Goal: Check status: Check status

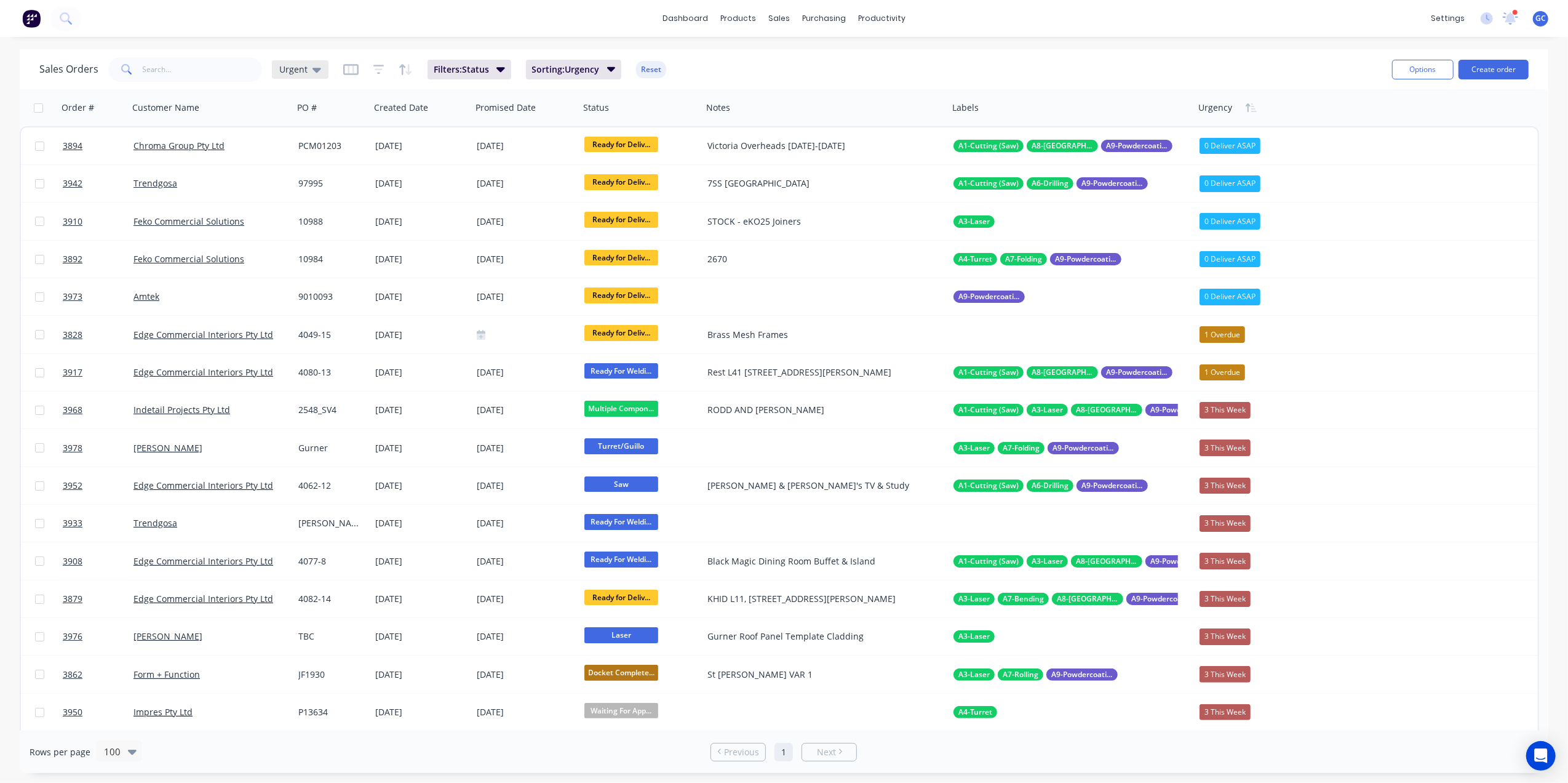
click at [303, 66] on span "Urgent" at bounding box center [294, 70] width 29 height 13
click at [294, 245] on button "Dispatch" at bounding box center [346, 248] width 140 height 14
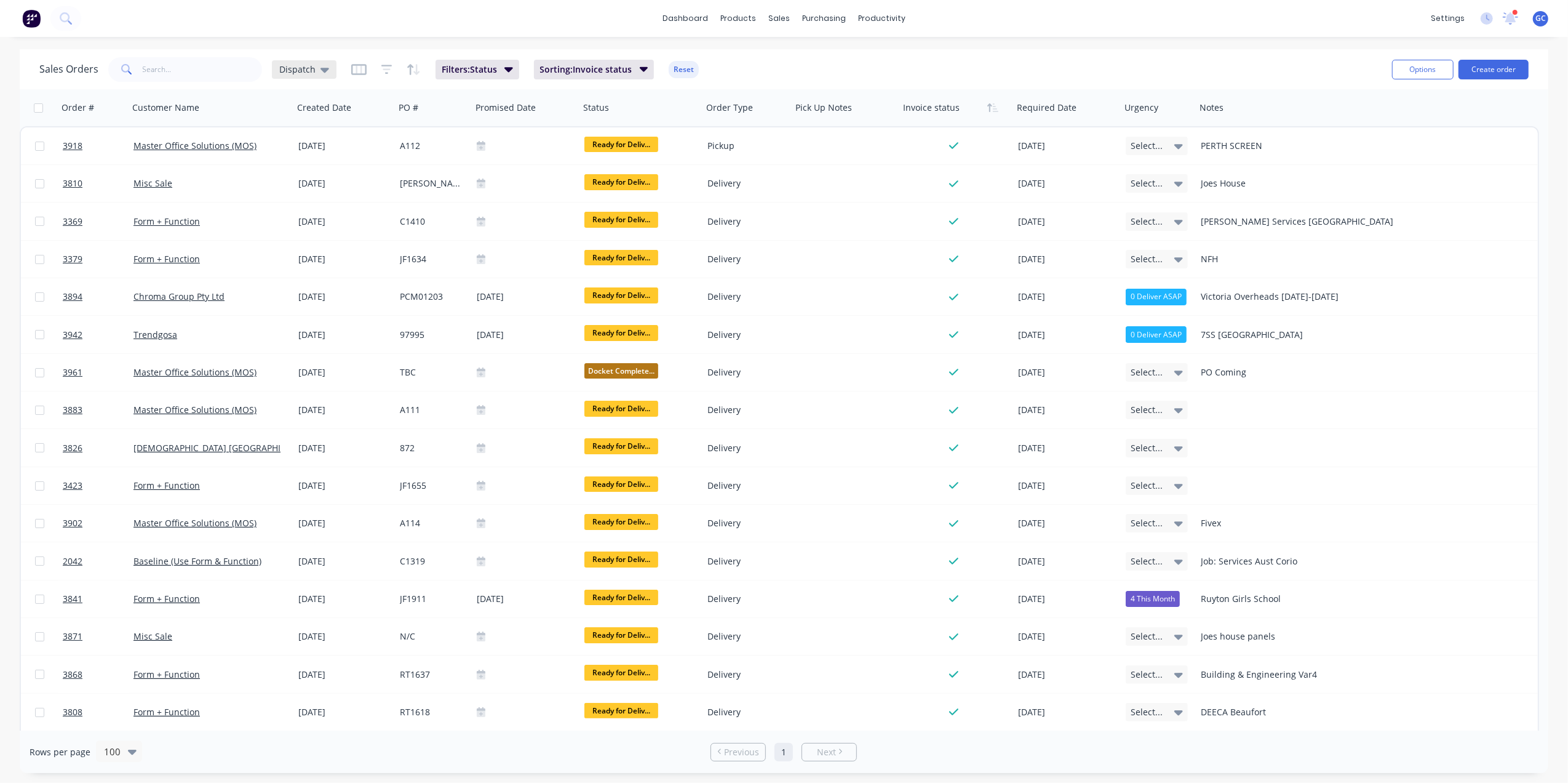
click at [294, 69] on span "Dispatch" at bounding box center [297, 70] width 36 height 13
click at [575, 18] on div "dashboard products sales purchasing productivity dashboard products Product Cat…" at bounding box center [784, 18] width 1568 height 37
click at [468, 67] on span "Filters: Status" at bounding box center [469, 70] width 55 height 12
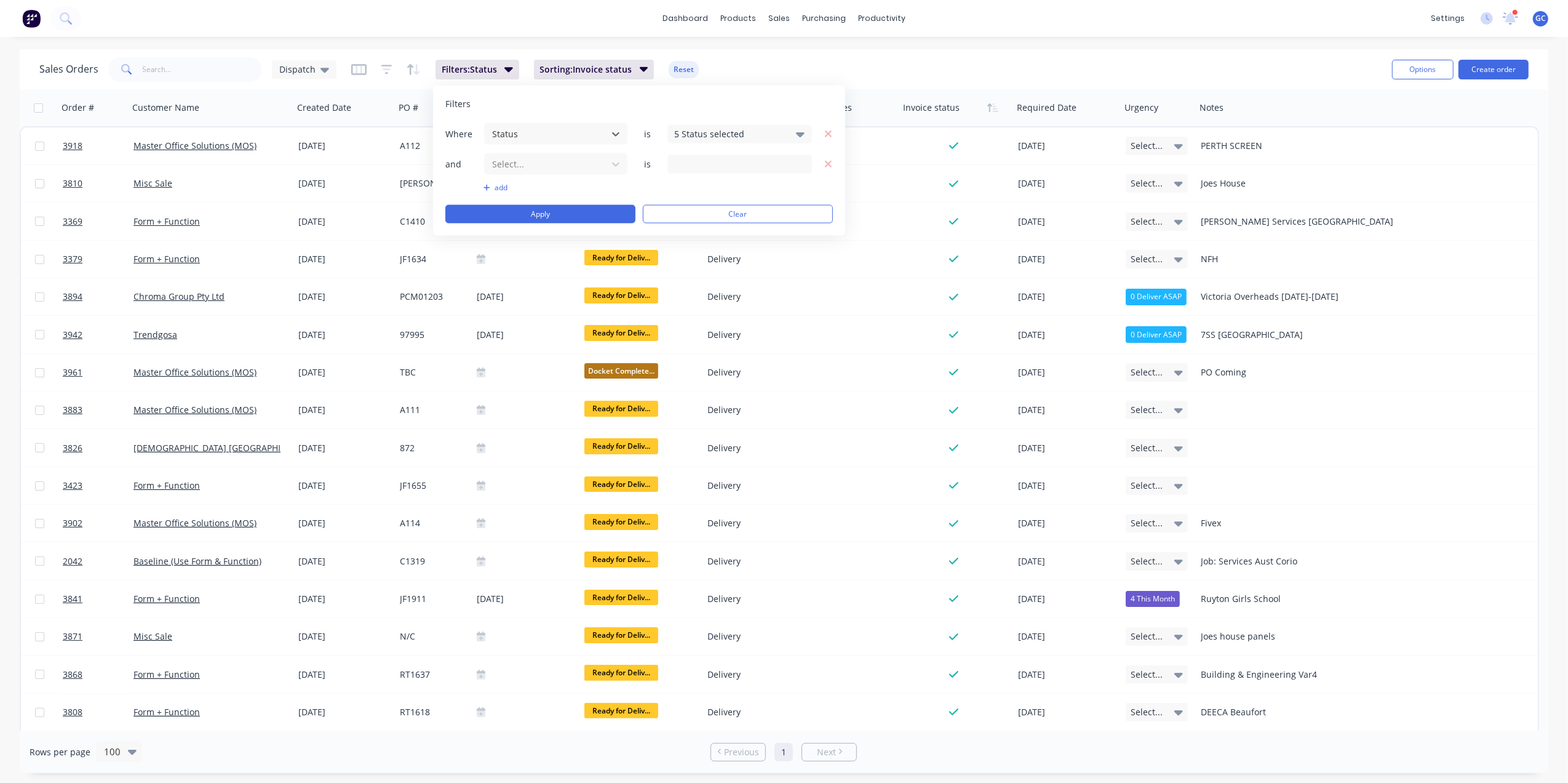
click at [709, 131] on div "5 Status selected" at bounding box center [729, 134] width 111 height 13
click at [691, 260] on div at bounding box center [688, 263] width 25 height 25
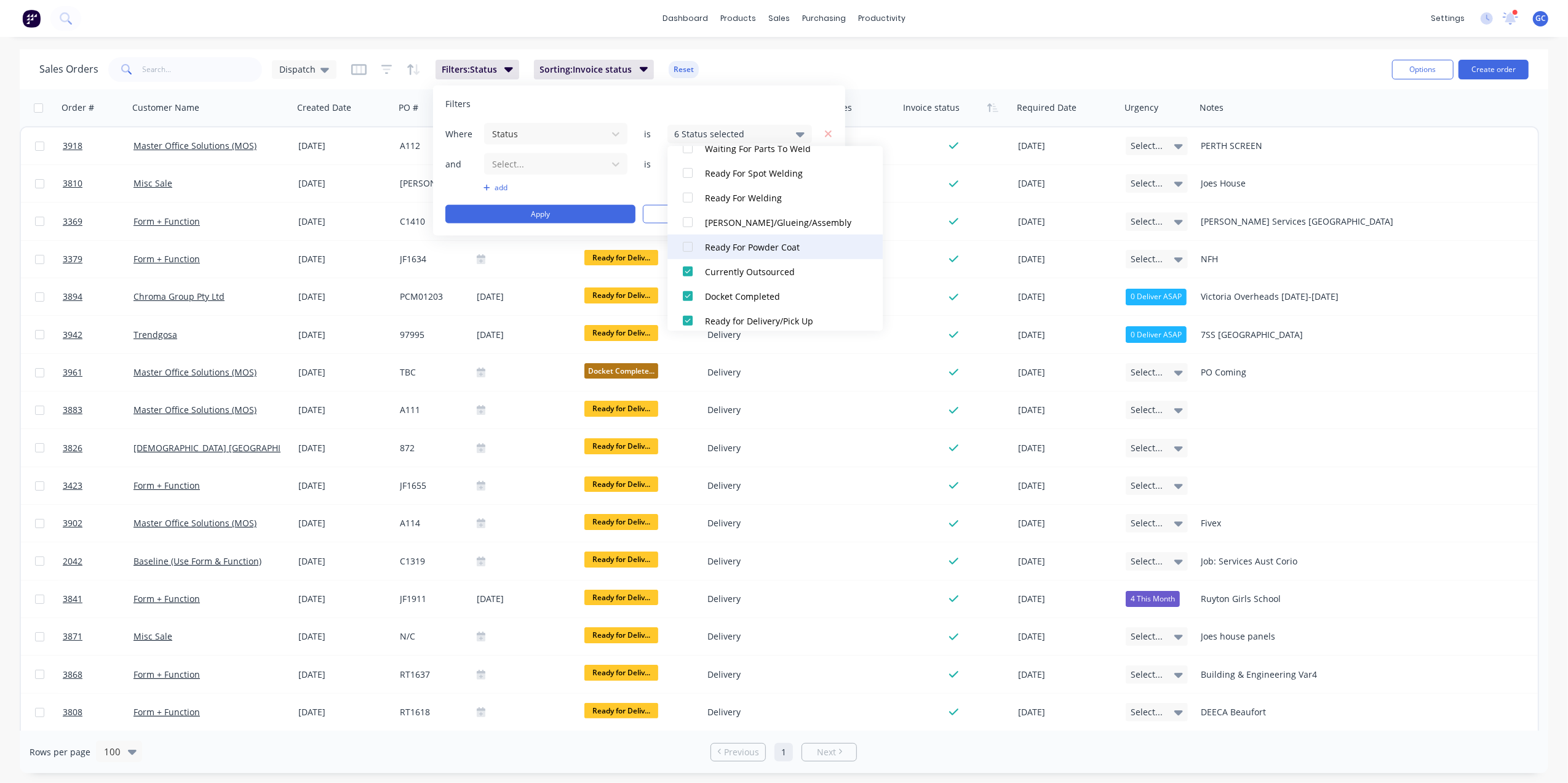
click at [687, 246] on div at bounding box center [688, 247] width 25 height 25
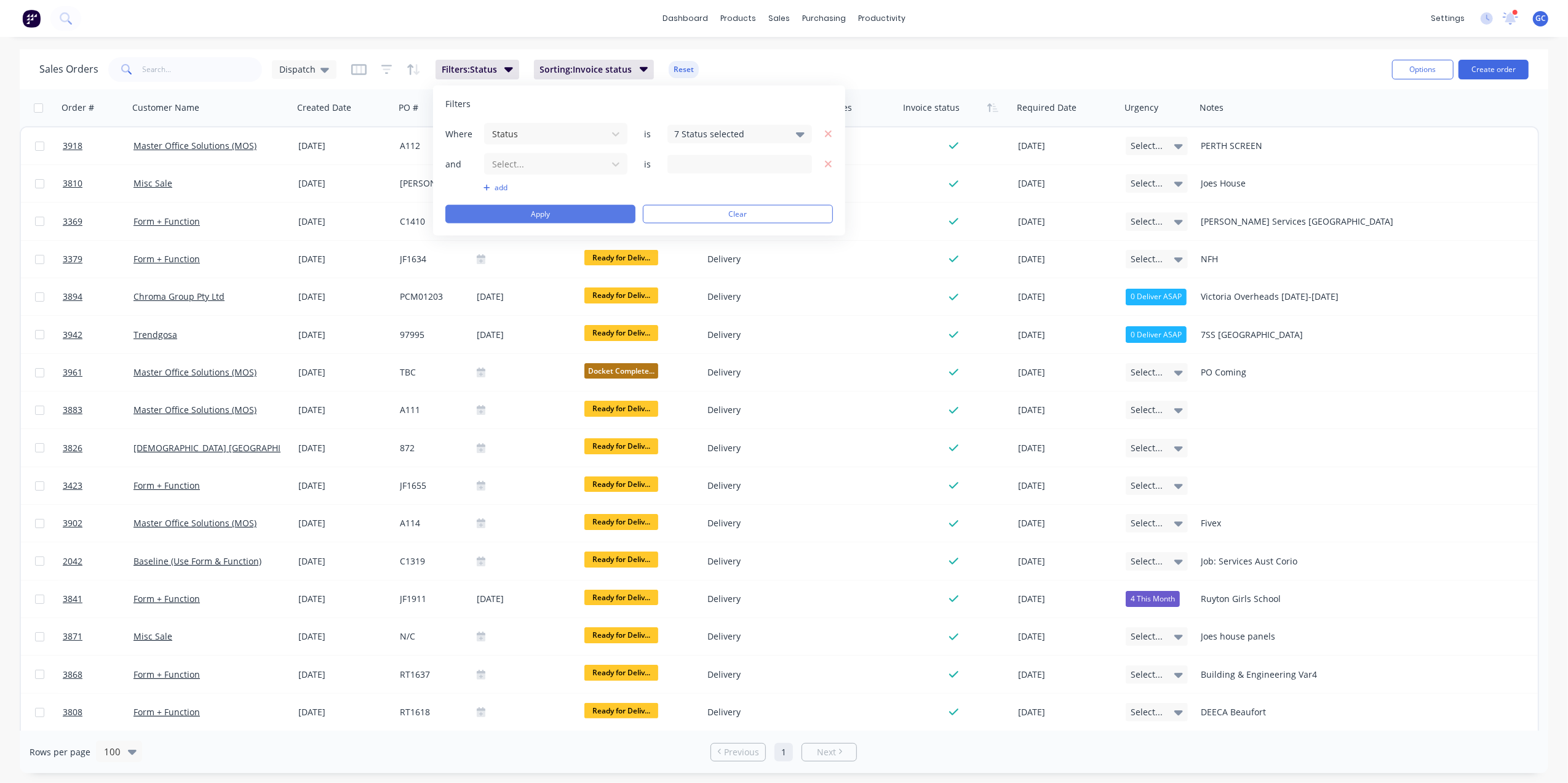
click at [596, 213] on button "Apply" at bounding box center [540, 214] width 190 height 18
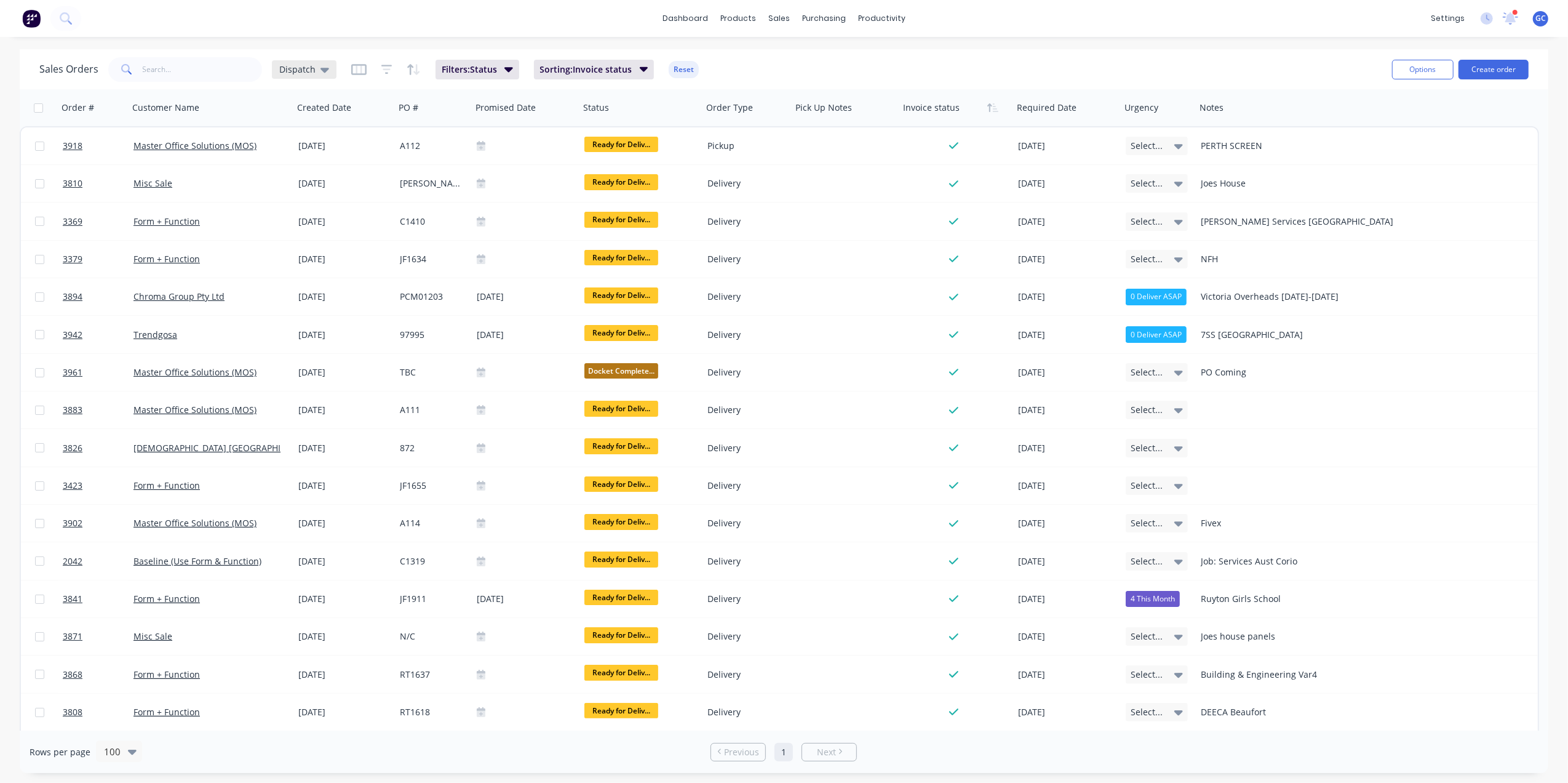
click at [321, 70] on icon at bounding box center [324, 70] width 8 height 5
click at [429, 244] on button "edit" at bounding box center [429, 248] width 16 height 13
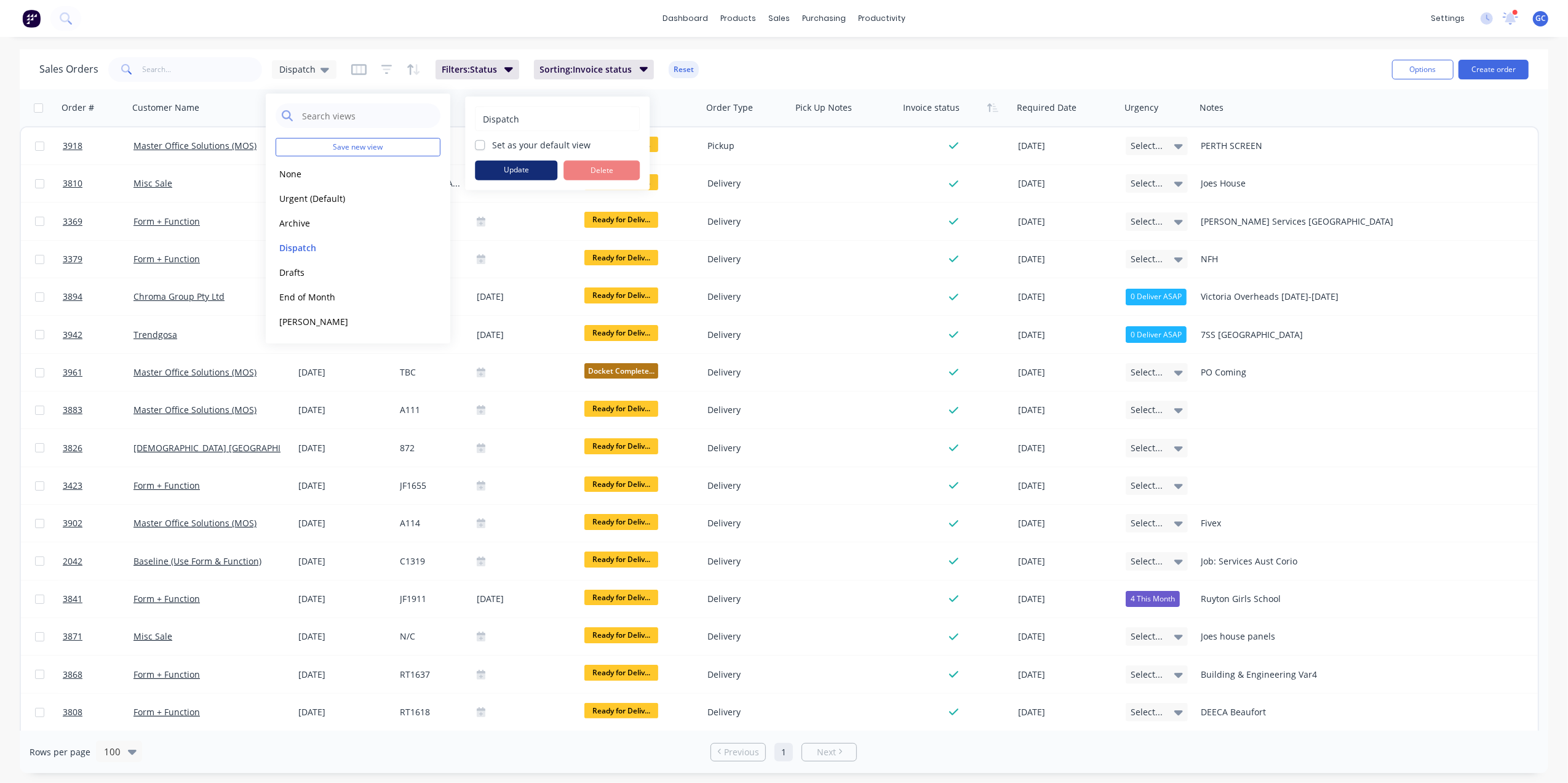
click at [520, 170] on button "Update" at bounding box center [516, 170] width 82 height 19
click at [318, 265] on button "Drafts" at bounding box center [346, 272] width 140 height 14
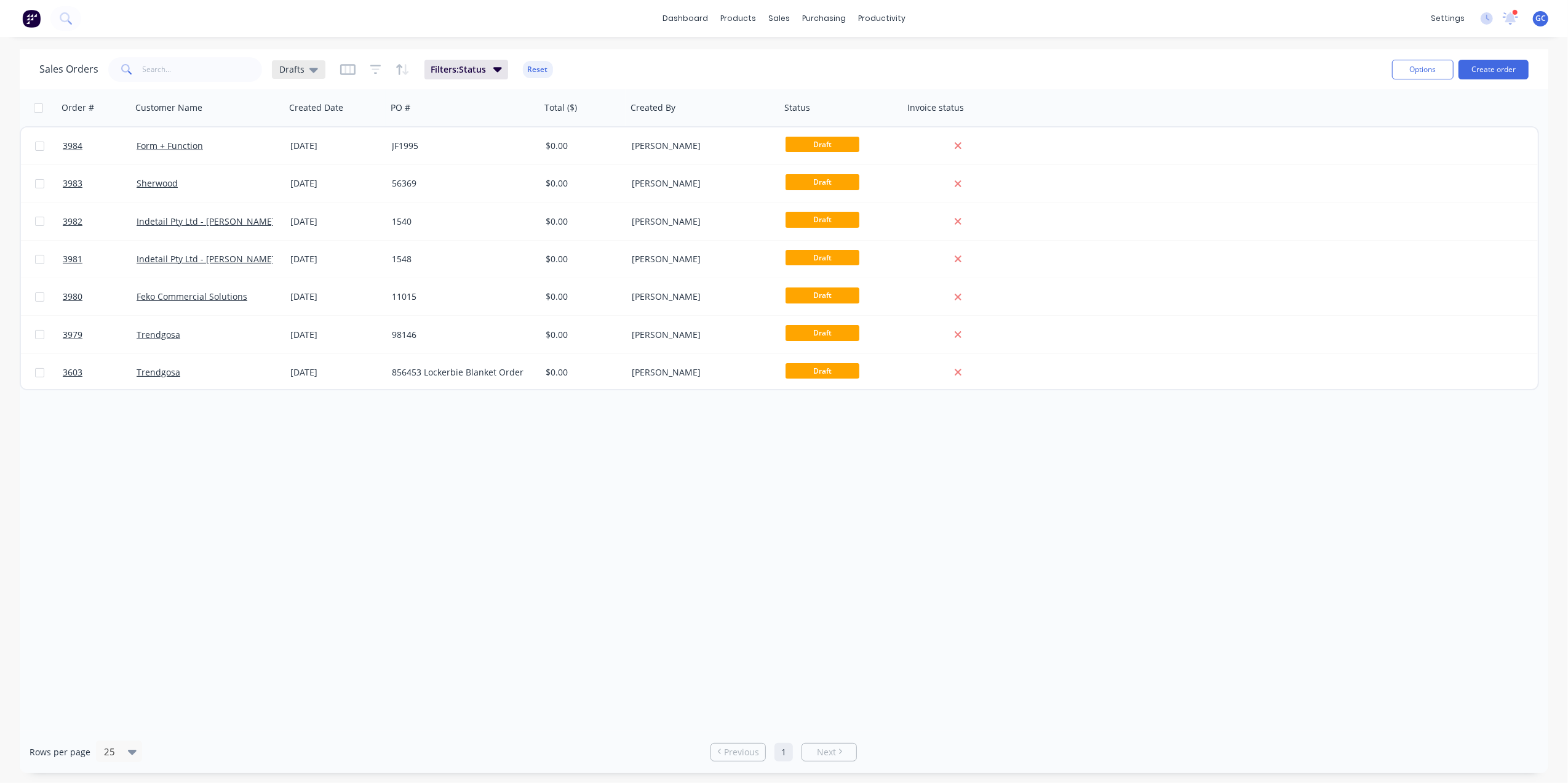
click at [300, 75] on span "Drafts" at bounding box center [292, 70] width 25 height 13
click at [311, 298] on button "End of Month" at bounding box center [346, 297] width 140 height 14
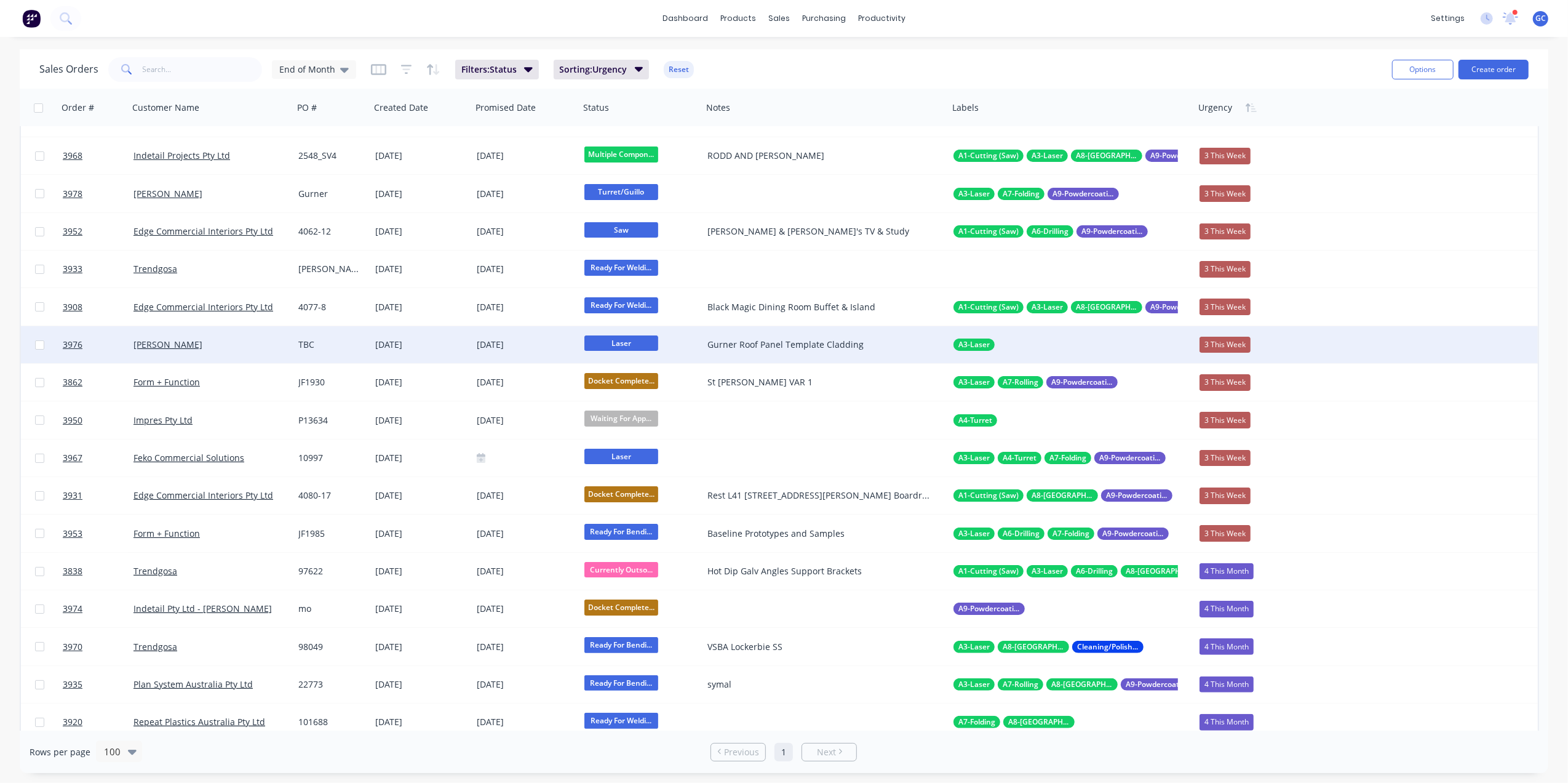
scroll to position [0, 0]
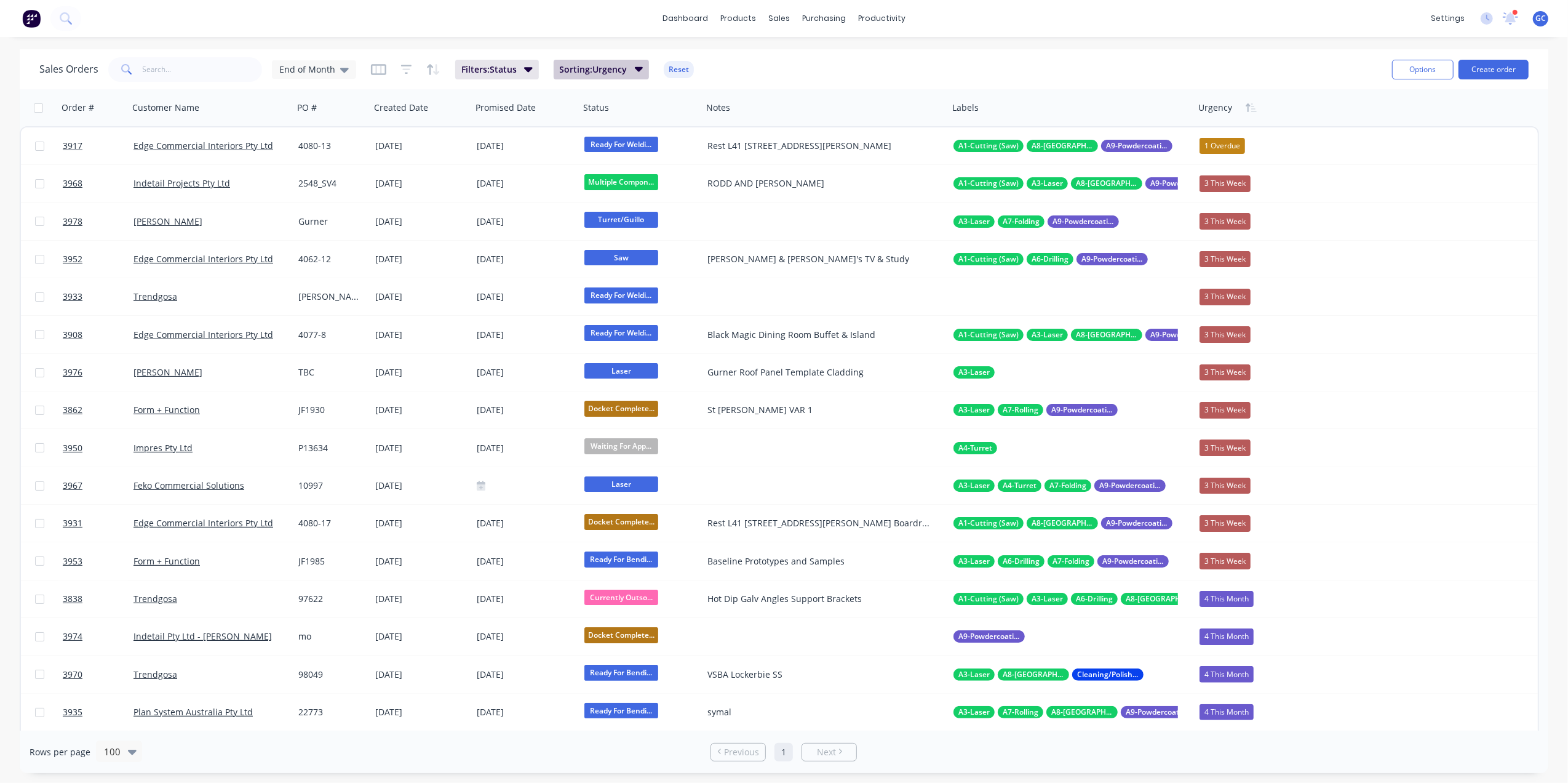
click at [574, 70] on span "Sorting: Urgency" at bounding box center [594, 70] width 68 height 12
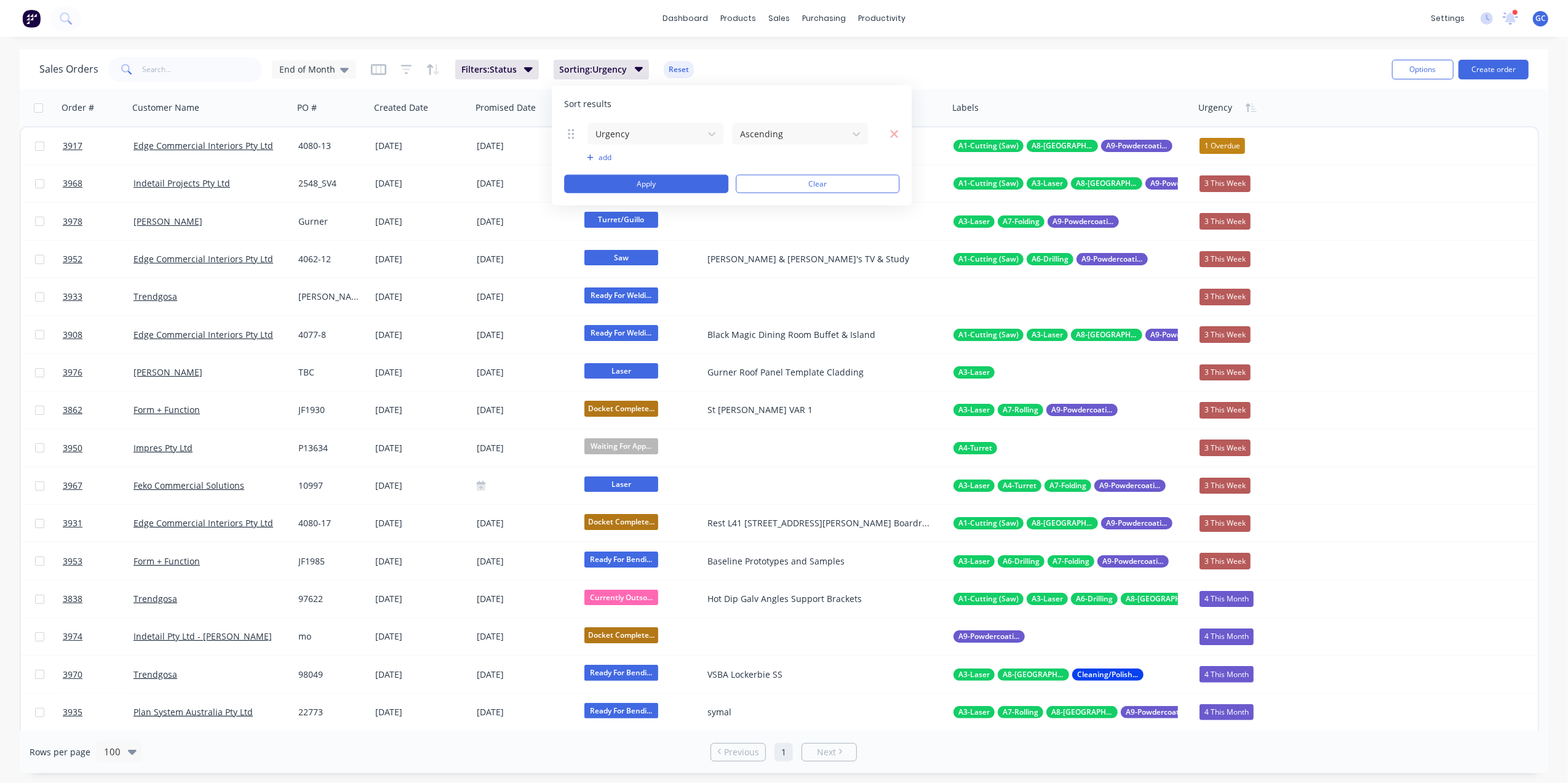
click at [598, 163] on div "Urgency Ascending To pick up a draggable item, press the space bar. While dragg…" at bounding box center [731, 157] width 335 height 71
click at [601, 158] on button "add" at bounding box center [655, 157] width 137 height 10
click at [618, 166] on div at bounding box center [646, 164] width 103 height 16
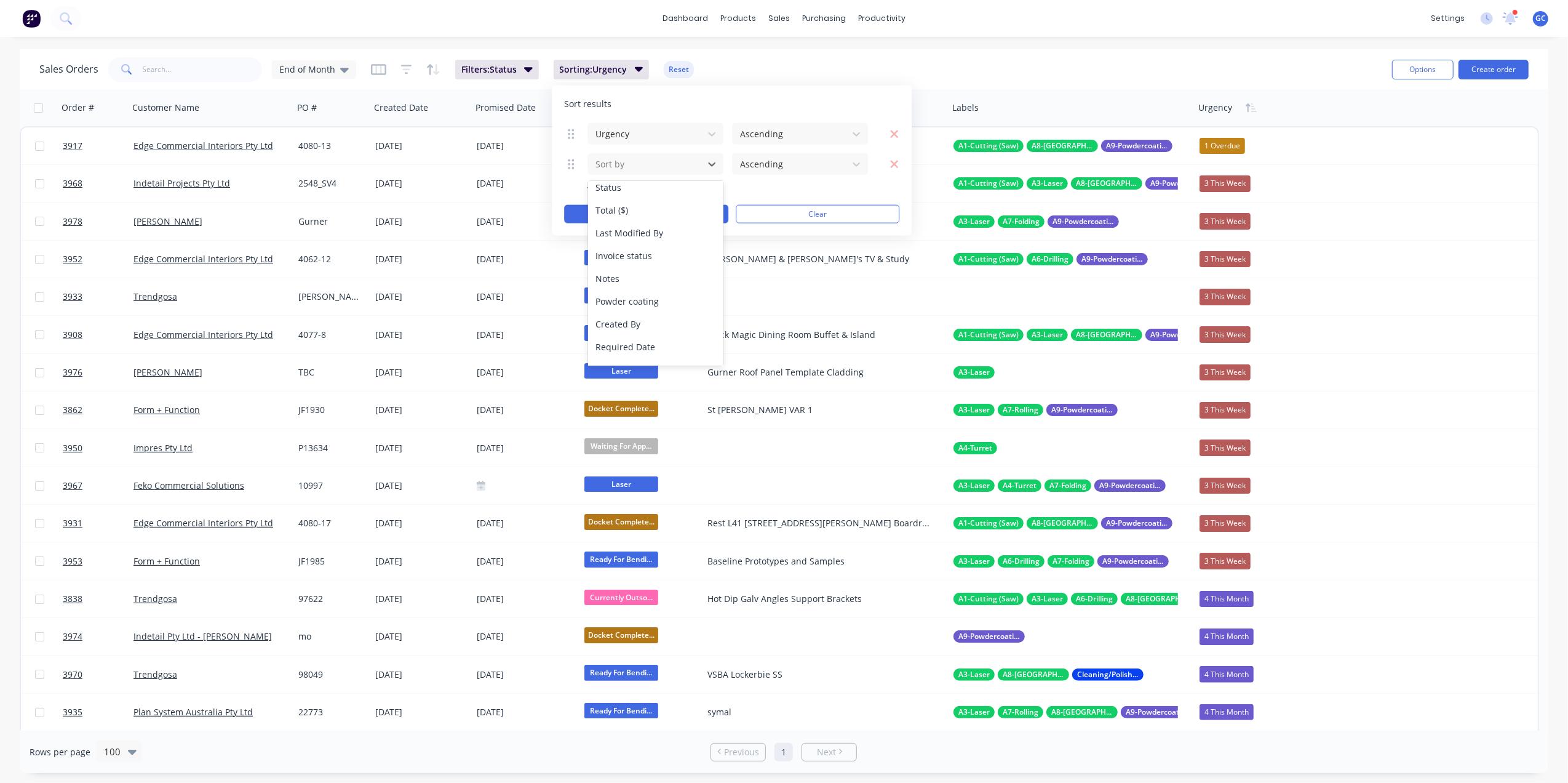
scroll to position [121, 0]
click at [830, 183] on div "Urgency Ascending 24 results available. Use Up and Down to choose options, pres…" at bounding box center [731, 172] width 335 height 101
click at [896, 168] on icon "button" at bounding box center [894, 164] width 8 height 8
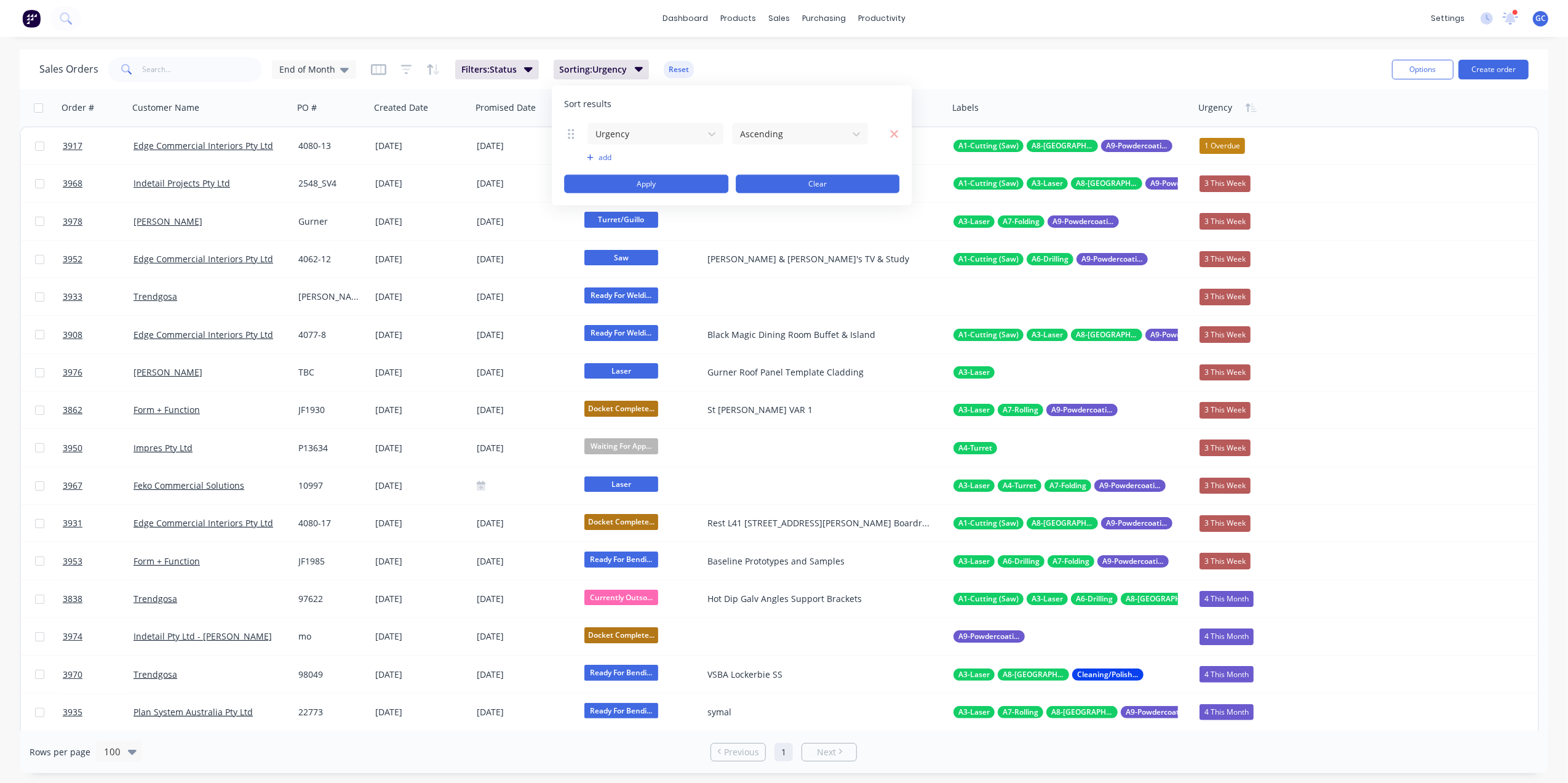
click at [801, 185] on button "Clear" at bounding box center [818, 184] width 164 height 18
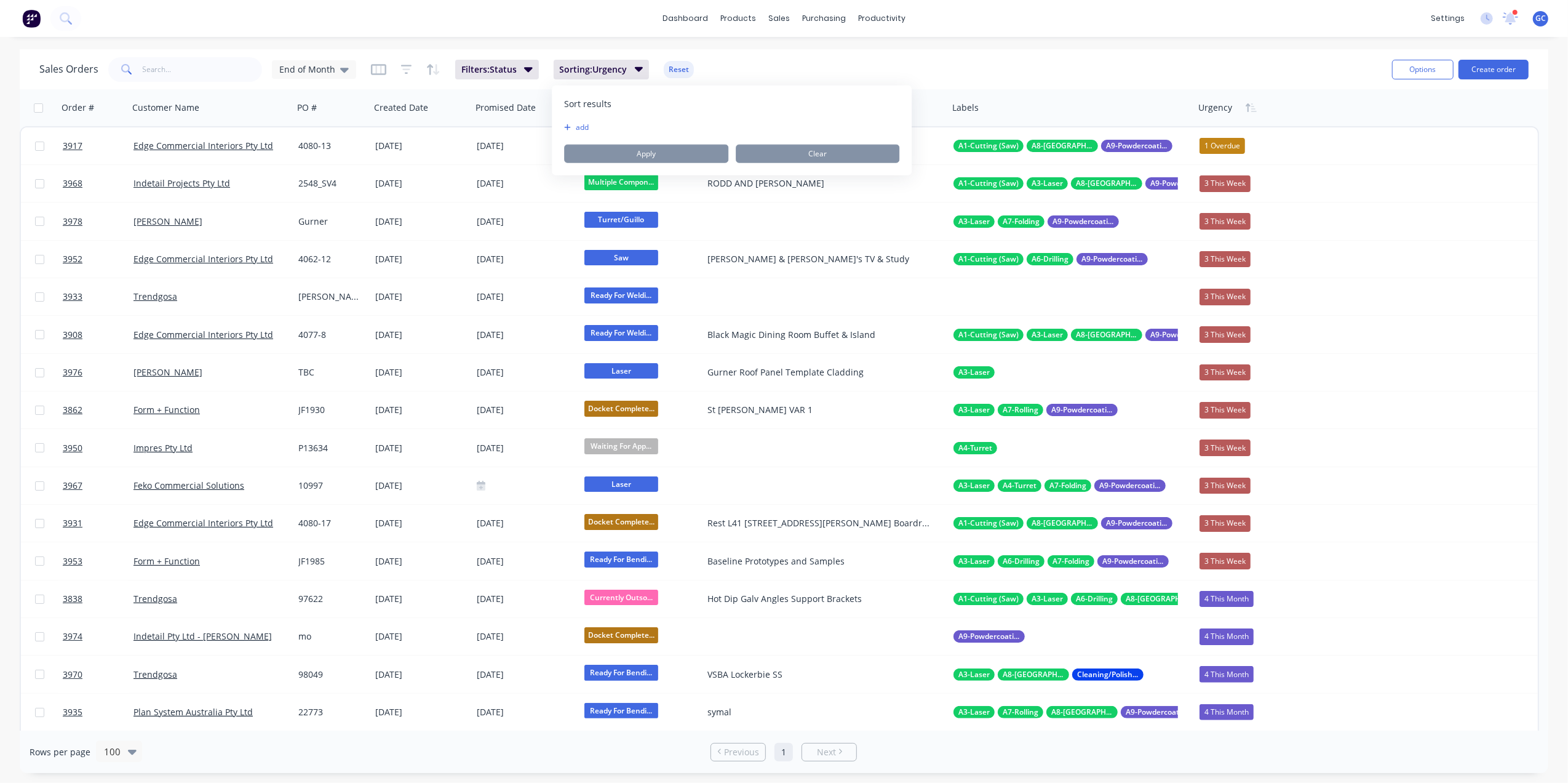
click at [815, 60] on div "Sales Orders End of Month Filters: Status Sorting: Urgency Reset" at bounding box center [711, 69] width 1343 height 30
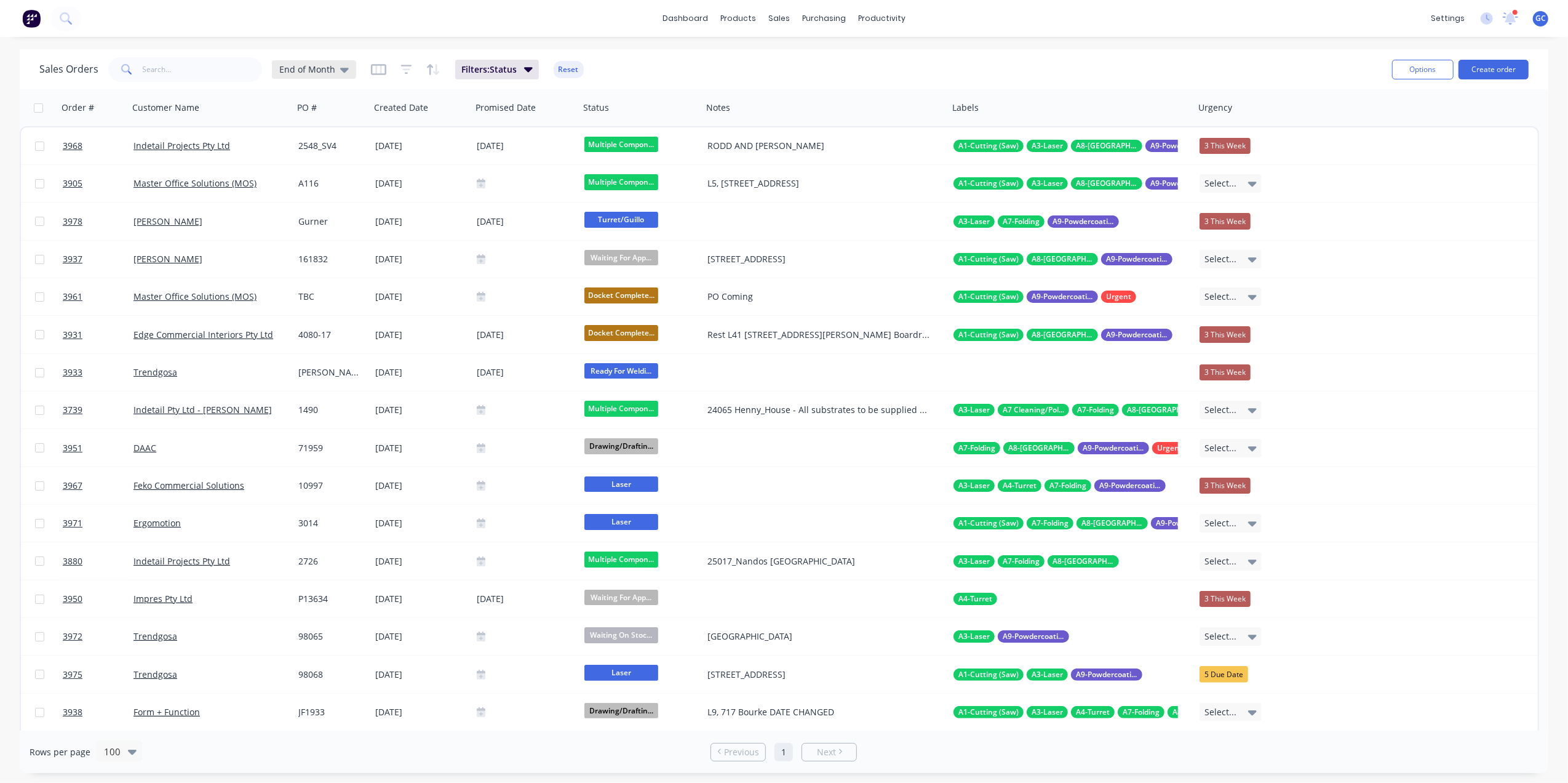
click at [315, 67] on span "End of Month" at bounding box center [307, 70] width 56 height 13
click at [311, 292] on button "End of Month" at bounding box center [346, 297] width 140 height 14
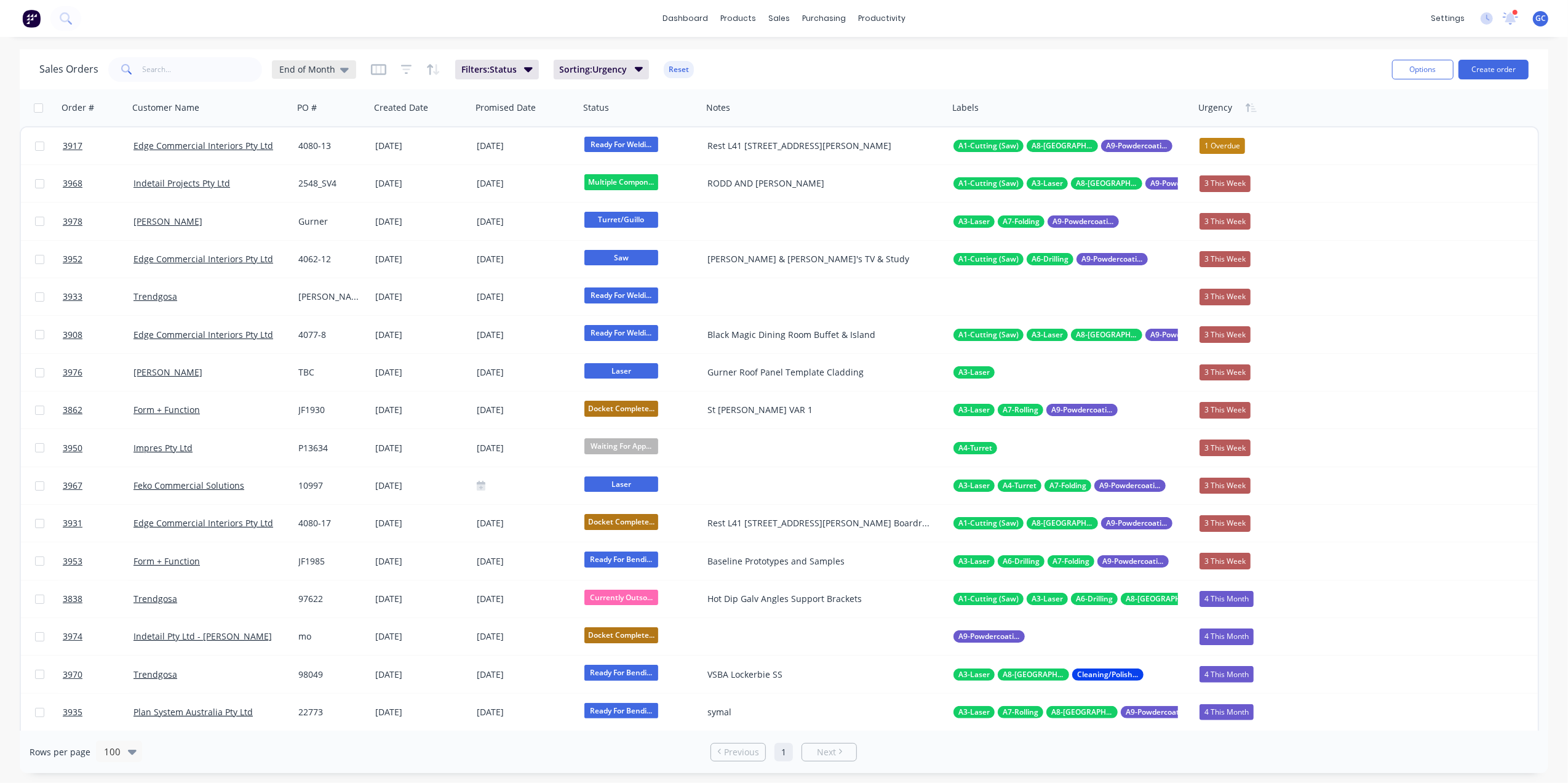
click at [301, 72] on span "End of Month" at bounding box center [307, 70] width 56 height 13
click at [318, 198] on button "Urgent (Default)" at bounding box center [346, 199] width 140 height 14
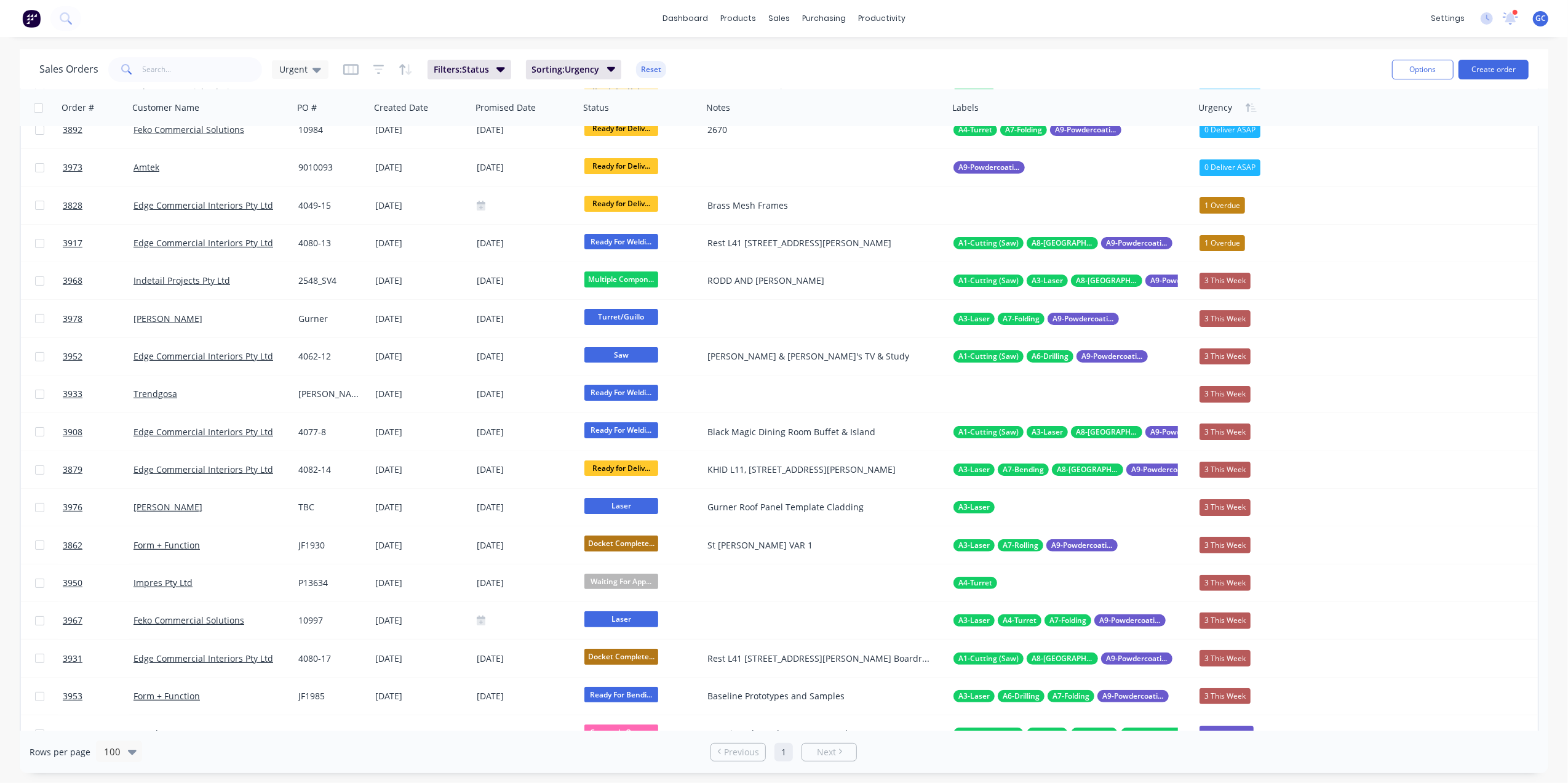
scroll to position [0, 0]
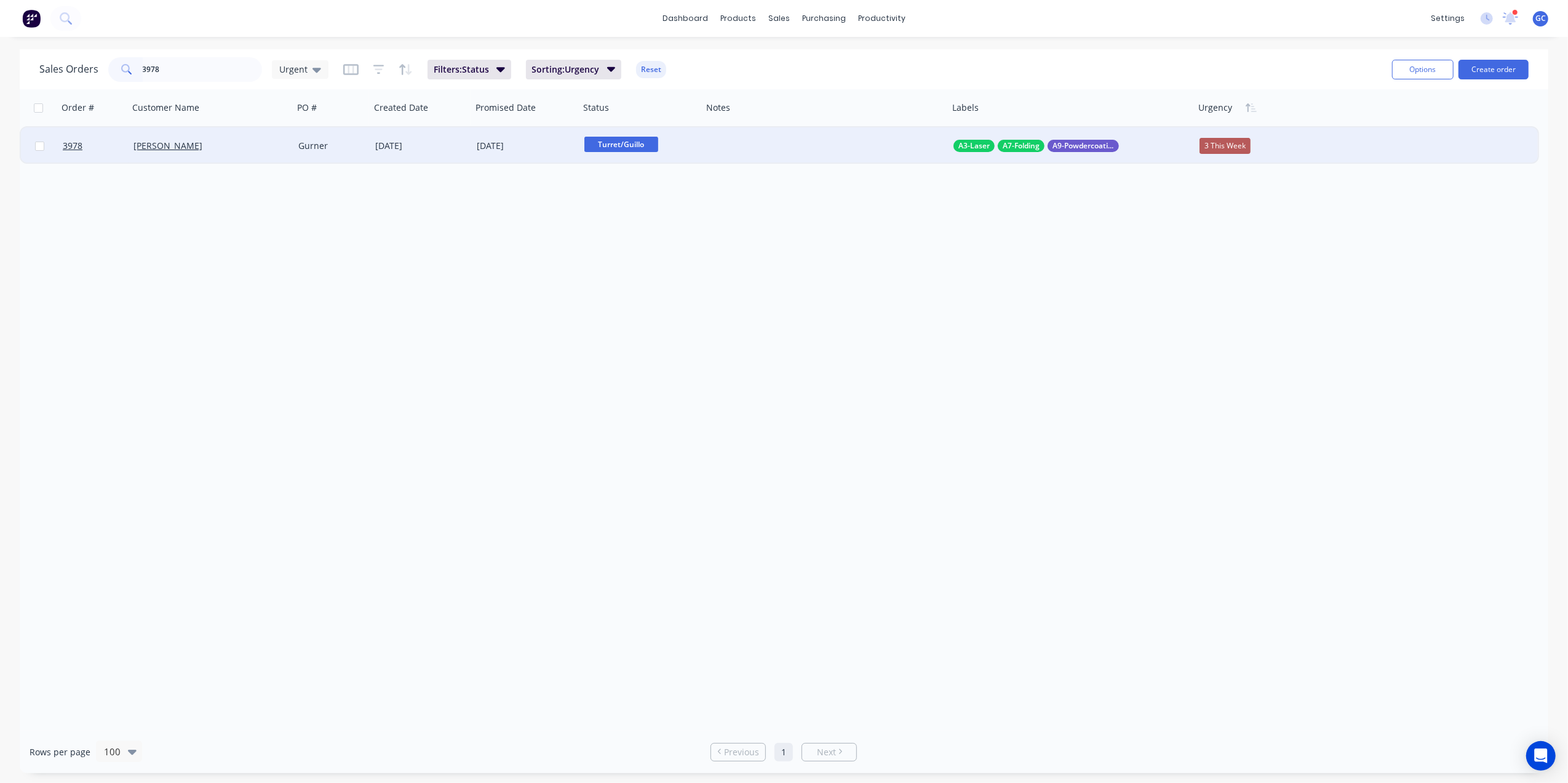
type input "3978"
click at [624, 143] on span "Turret/Guillo" at bounding box center [622, 144] width 74 height 16
click at [669, 259] on span "Multiple Component Jobs In Production" at bounding box center [670, 261] width 162 height 12
click at [229, 148] on div "[PERSON_NAME]" at bounding box center [207, 146] width 147 height 12
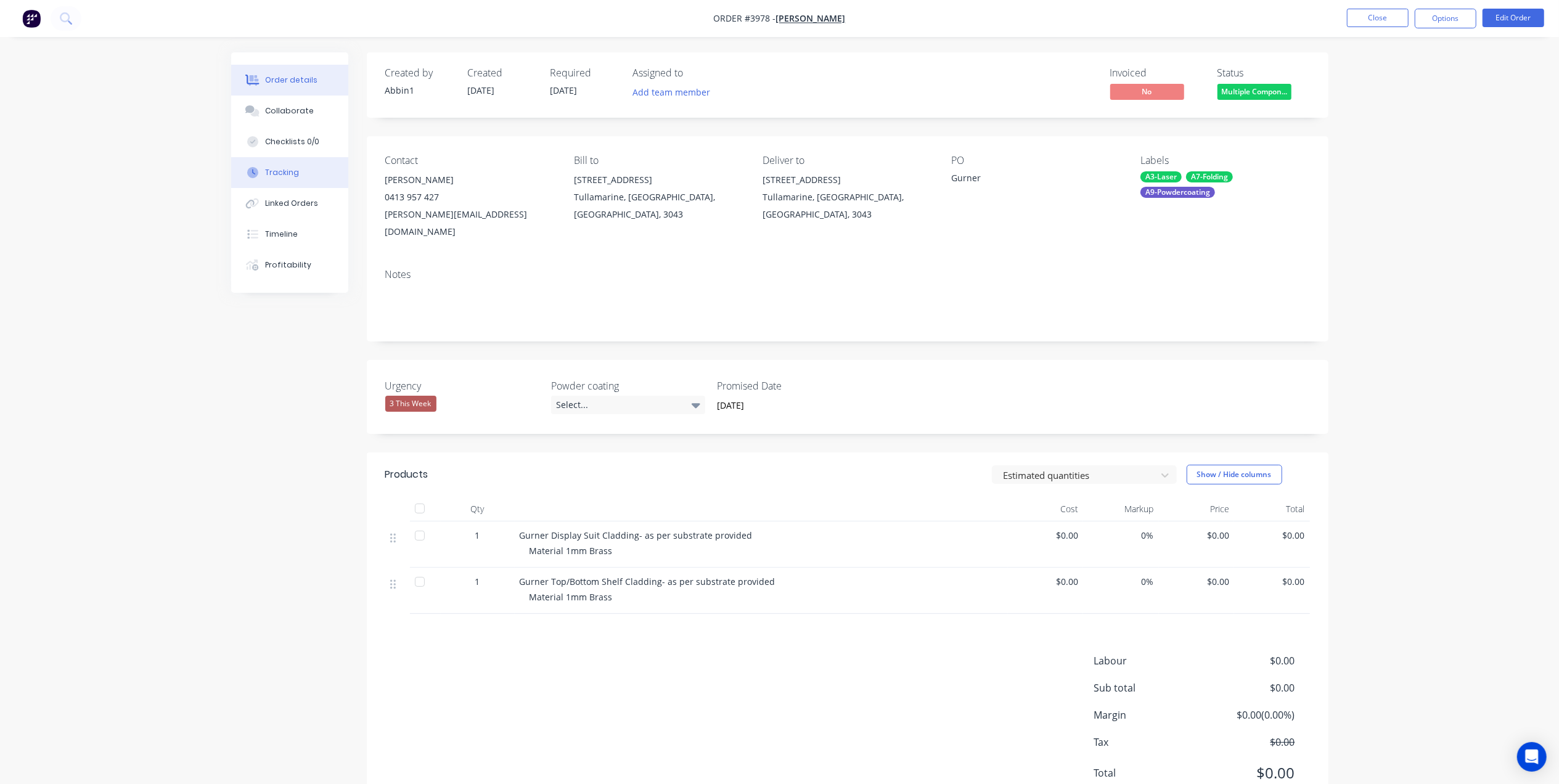
click at [270, 170] on div "Tracking" at bounding box center [282, 172] width 34 height 11
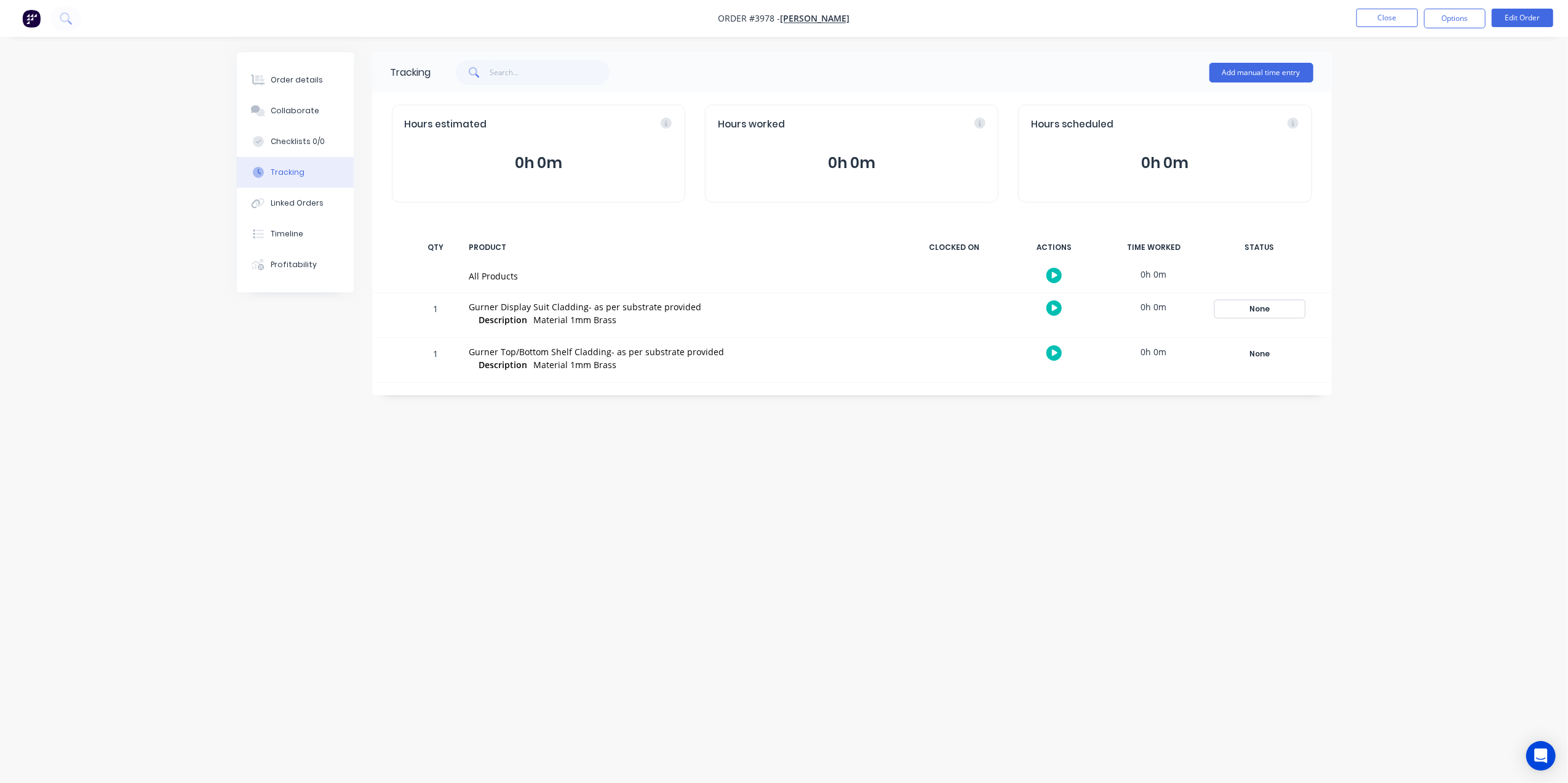
click at [1262, 308] on div "None" at bounding box center [1259, 309] width 88 height 16
click at [1376, 374] on div "Create status None edit Complete Currently Outsourced Docket Completed Drawing/…" at bounding box center [1396, 398] width 179 height 195
click at [1378, 381] on button "Ready For Docket" at bounding box center [1363, 382] width 82 height 16
click at [818, 555] on div "Tracking Add manual time entry Hours estimated 0h 0m Hours worked 0h 0m Hours s…" at bounding box center [785, 368] width 1095 height 632
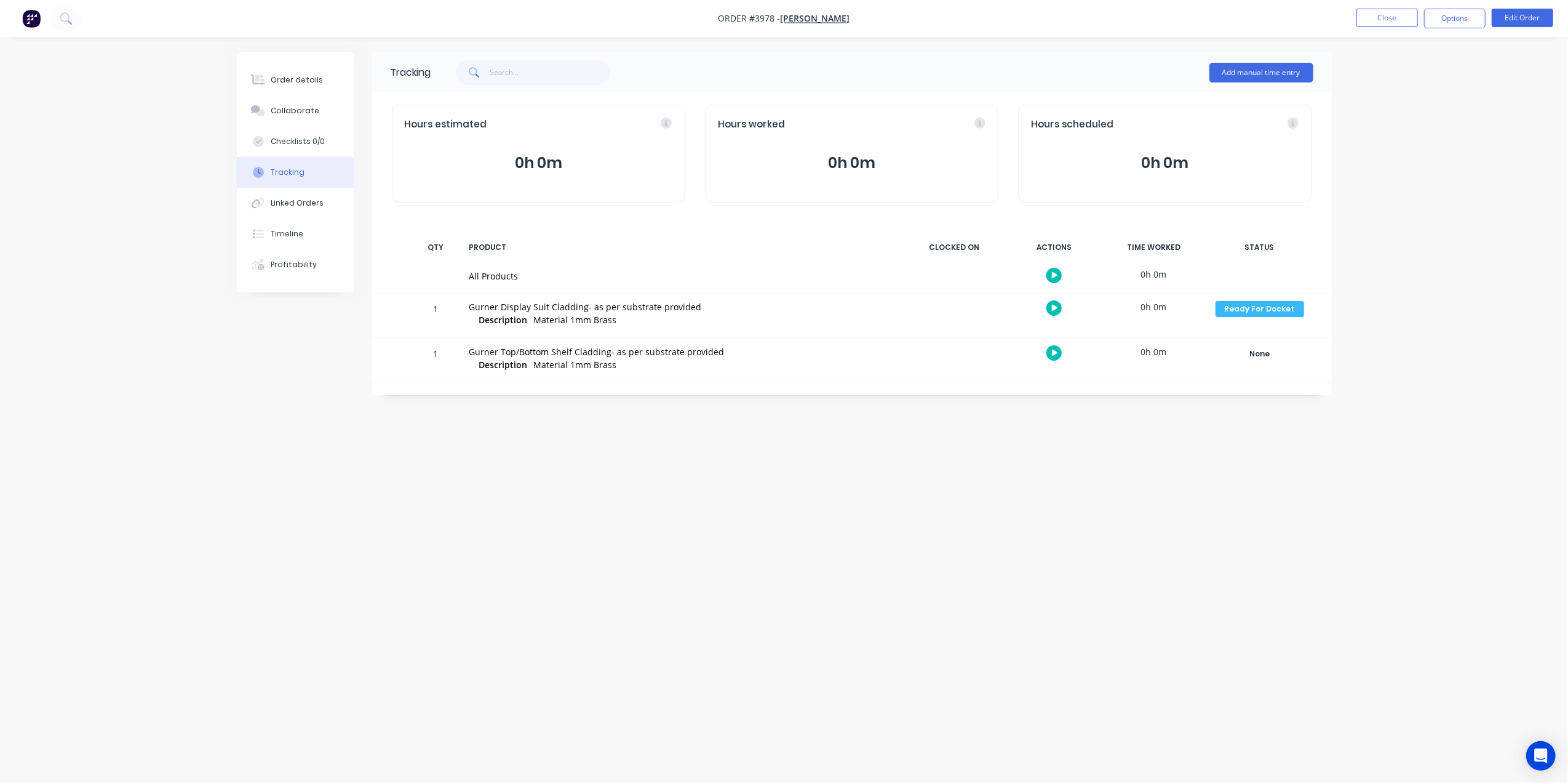
click at [737, 511] on div "Tracking Add manual time entry Hours estimated 0h 0m Hours worked 0h 0m Hours s…" at bounding box center [785, 368] width 1095 height 632
click at [1281, 354] on div "None" at bounding box center [1259, 353] width 88 height 16
click at [1376, 439] on button "Drawing/Drafting" at bounding box center [1364, 440] width 83 height 16
click at [1002, 454] on div "Tracking Add manual time entry Hours estimated 0h 0m Hours worked 0h 0m Hours s…" at bounding box center [785, 368] width 1095 height 632
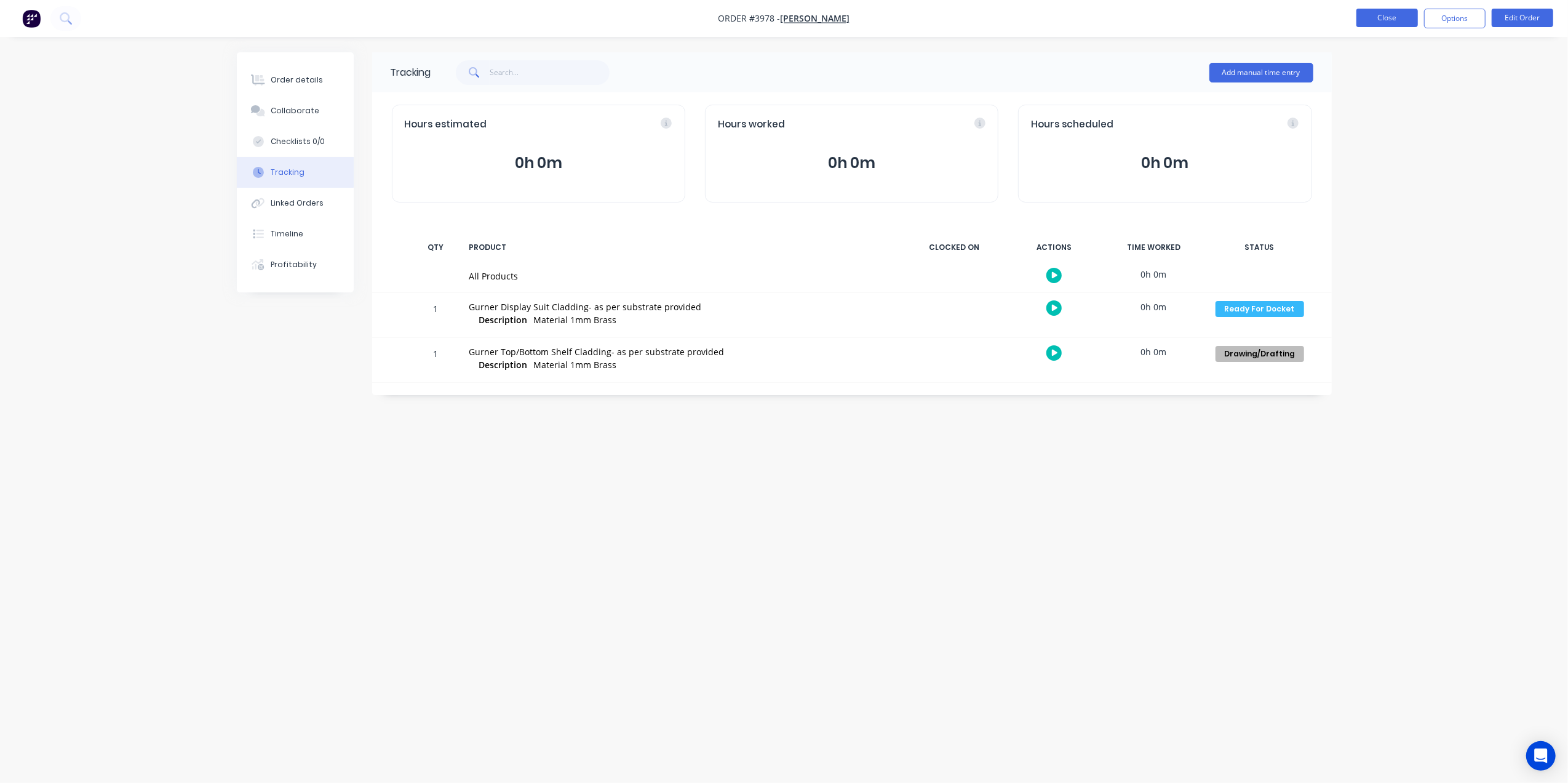
click at [1391, 18] on button "Close" at bounding box center [1387, 18] width 62 height 18
